Goal: Task Accomplishment & Management: Use online tool/utility

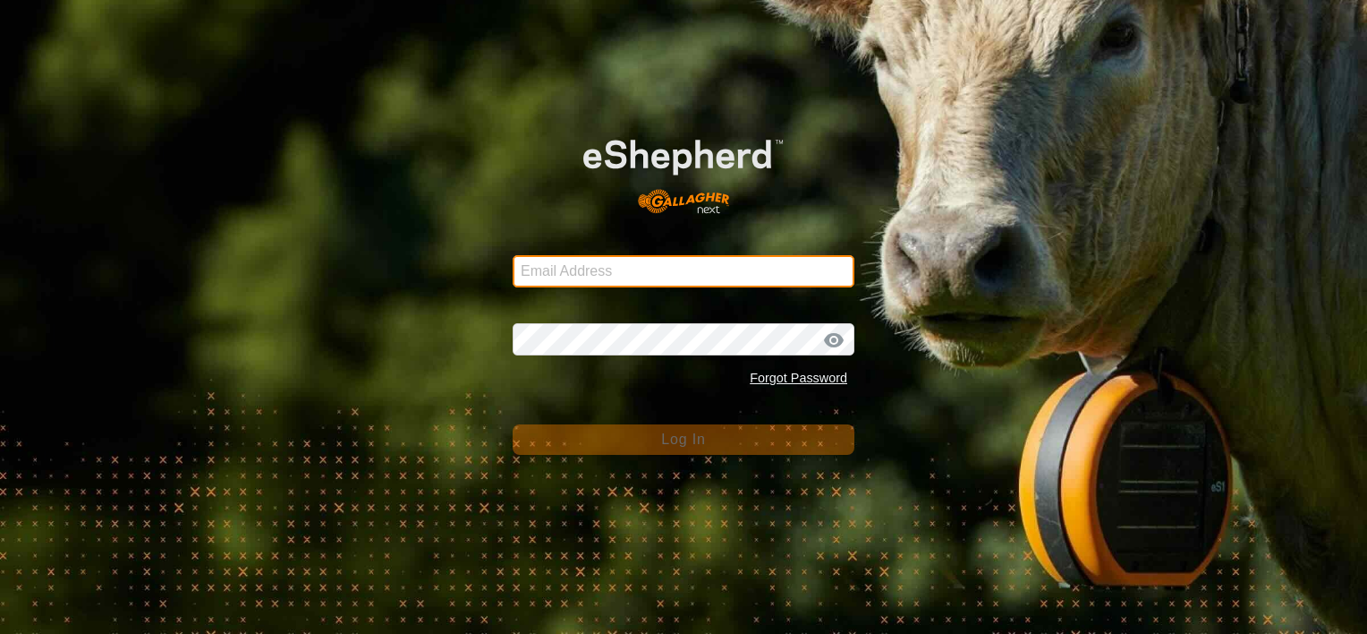
type input "[EMAIL_ADDRESS][DOMAIN_NAME]"
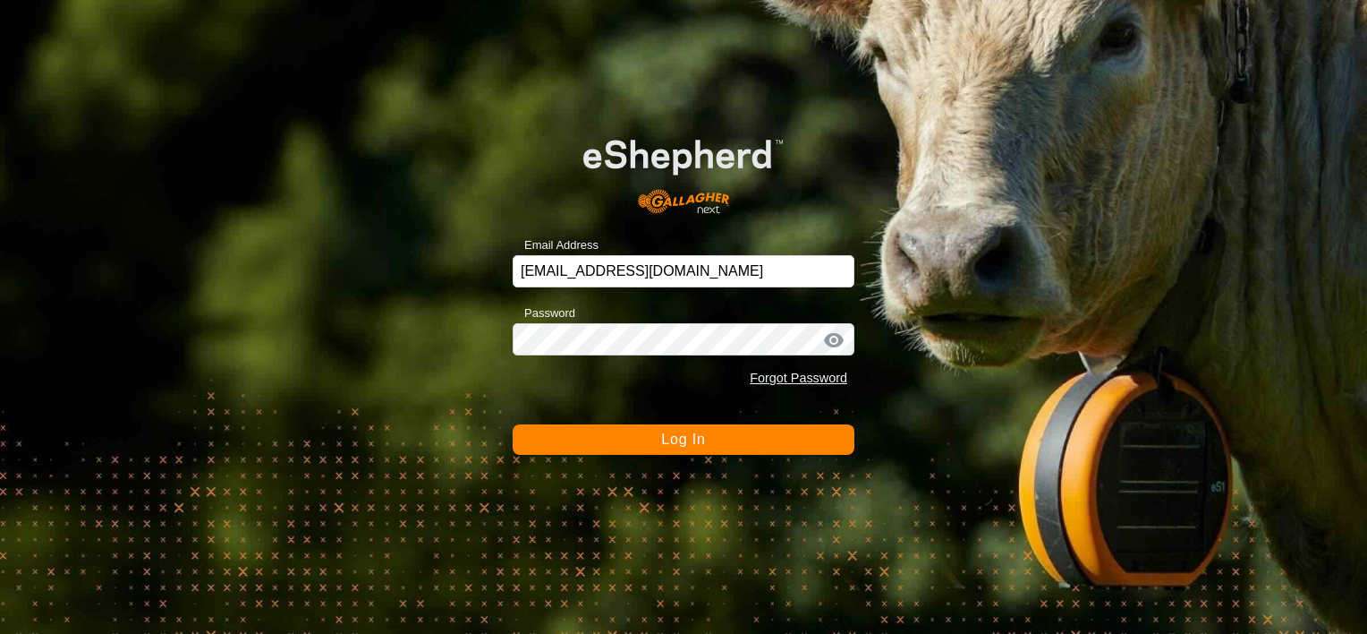
click at [684, 445] on span "Log In" at bounding box center [683, 438] width 44 height 15
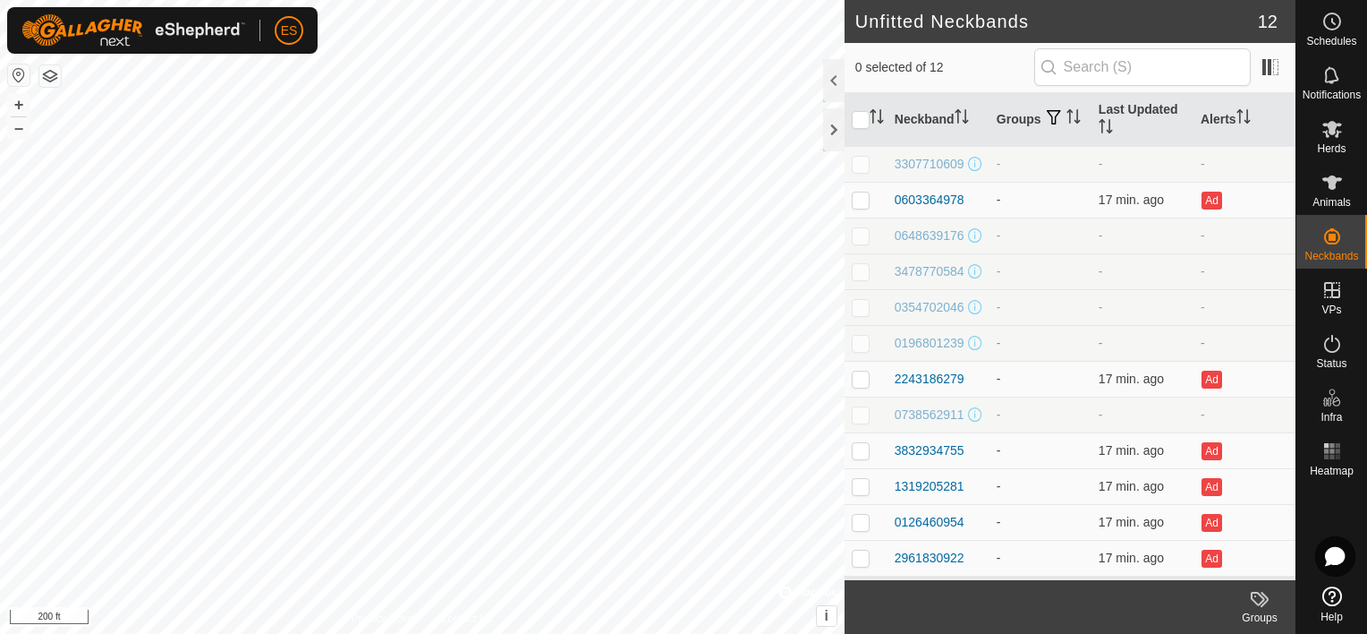
scroll to position [11, 0]
click at [938, 379] on div "2243186279" at bounding box center [930, 379] width 70 height 19
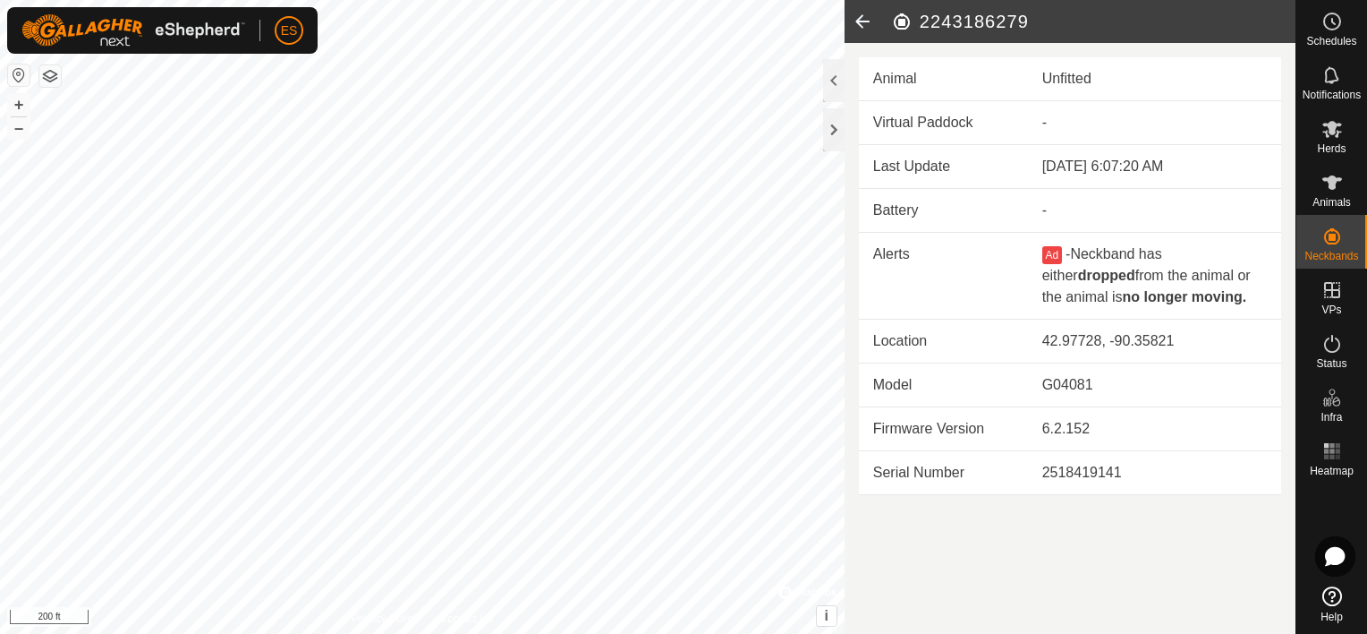
click at [861, 20] on icon at bounding box center [863, 21] width 36 height 43
